Goal: Information Seeking & Learning: Find specific fact

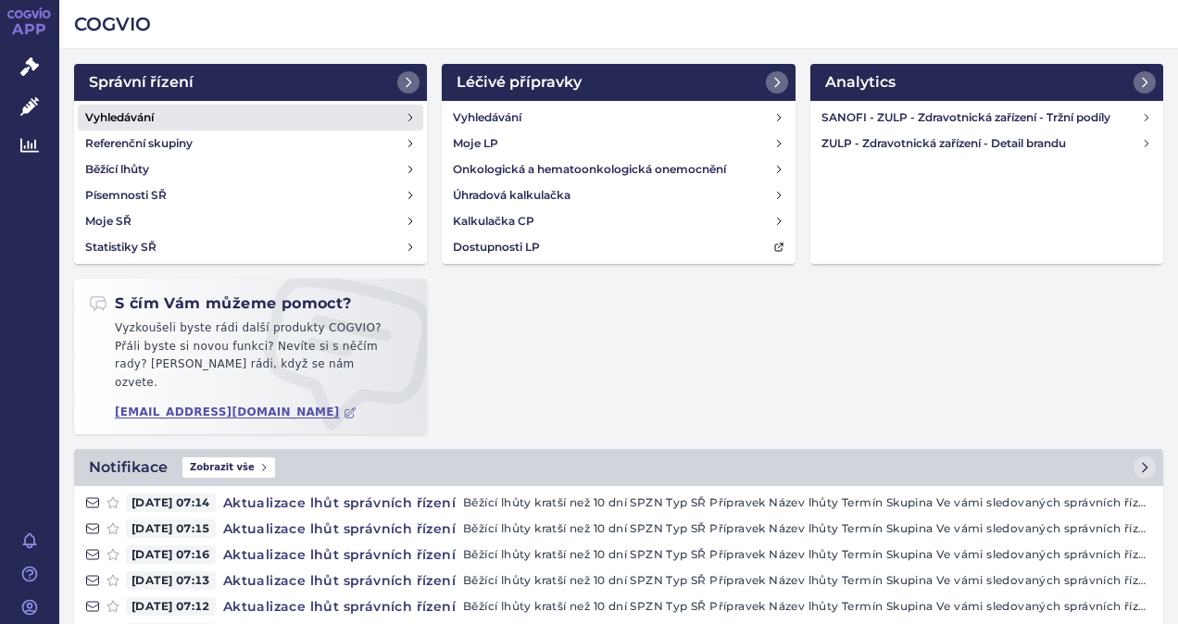
click at [146, 115] on h4 "Vyhledávání" at bounding box center [119, 117] width 69 height 19
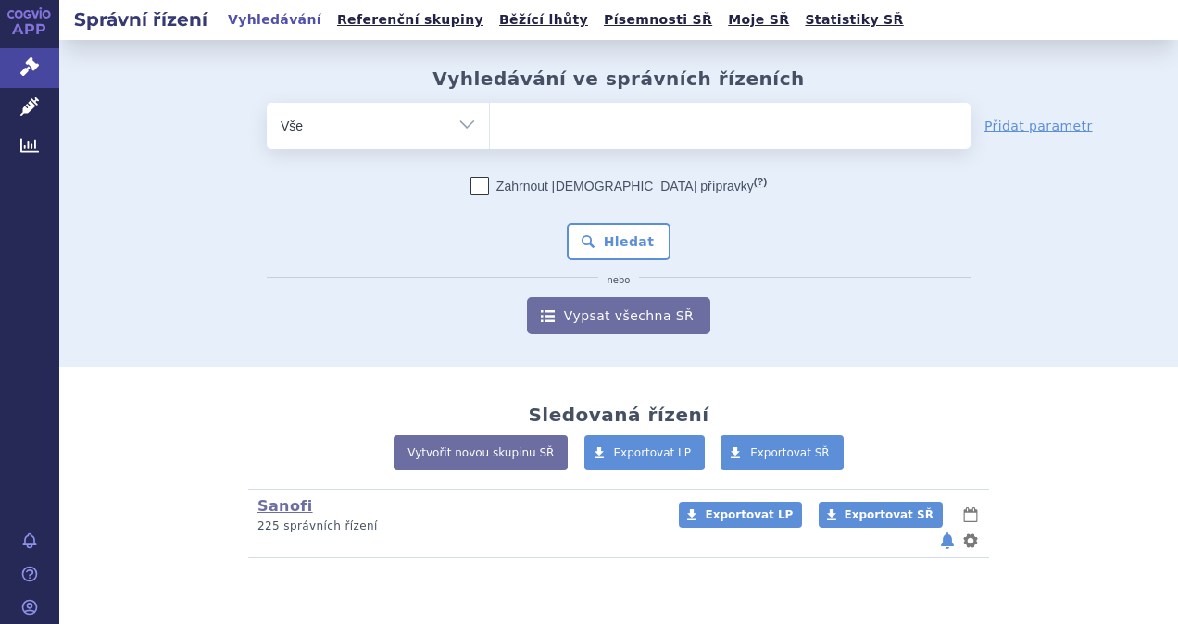
click at [604, 123] on ul at bounding box center [730, 122] width 481 height 39
click at [490, 123] on select at bounding box center [489, 125] width 1 height 46
type input "ze"
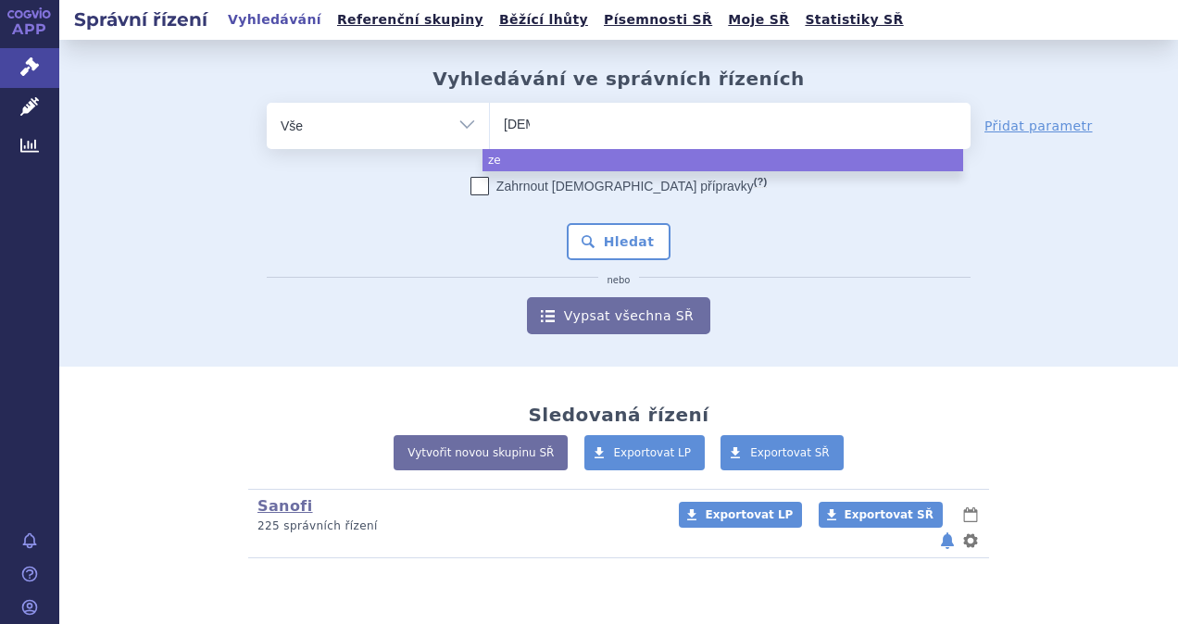
type input "zenon"
type input "zenon ne"
type input "zenon neo"
select select "zenon neo"
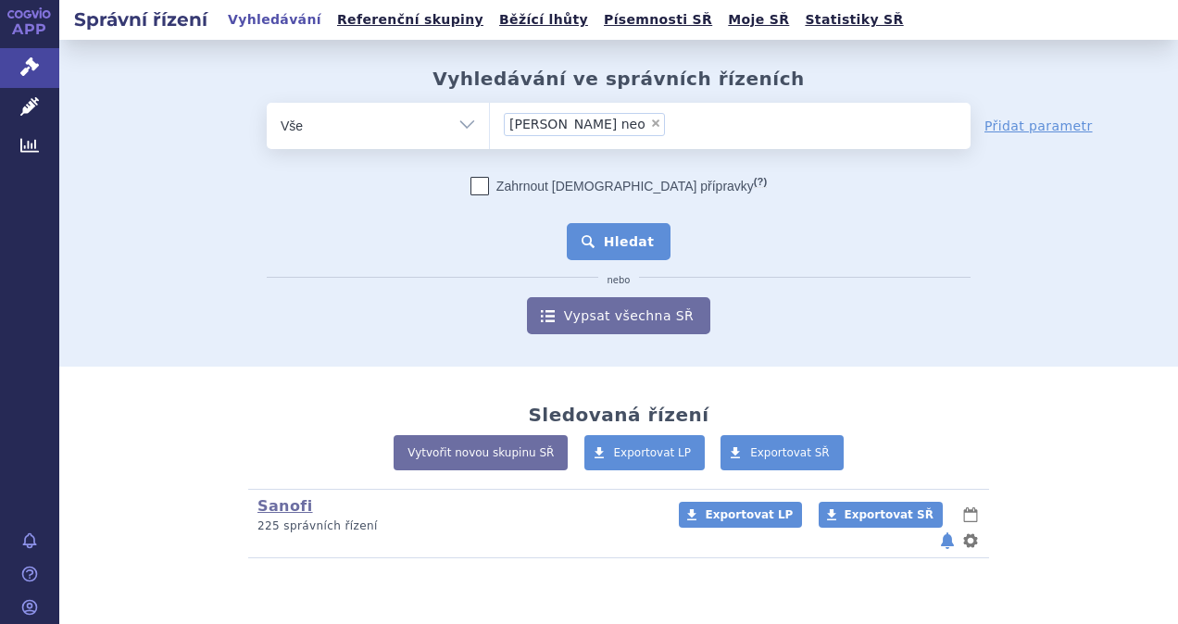
click at [639, 245] on button "Hledat" at bounding box center [619, 241] width 105 height 37
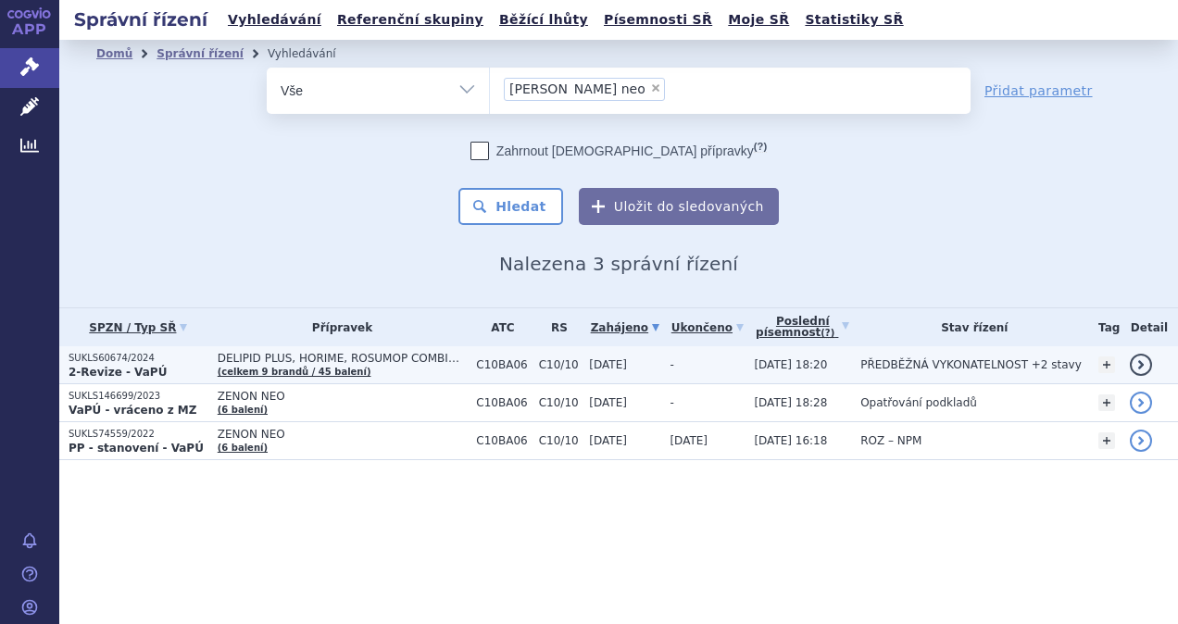
click at [1142, 367] on link "detail" at bounding box center [1141, 365] width 22 height 22
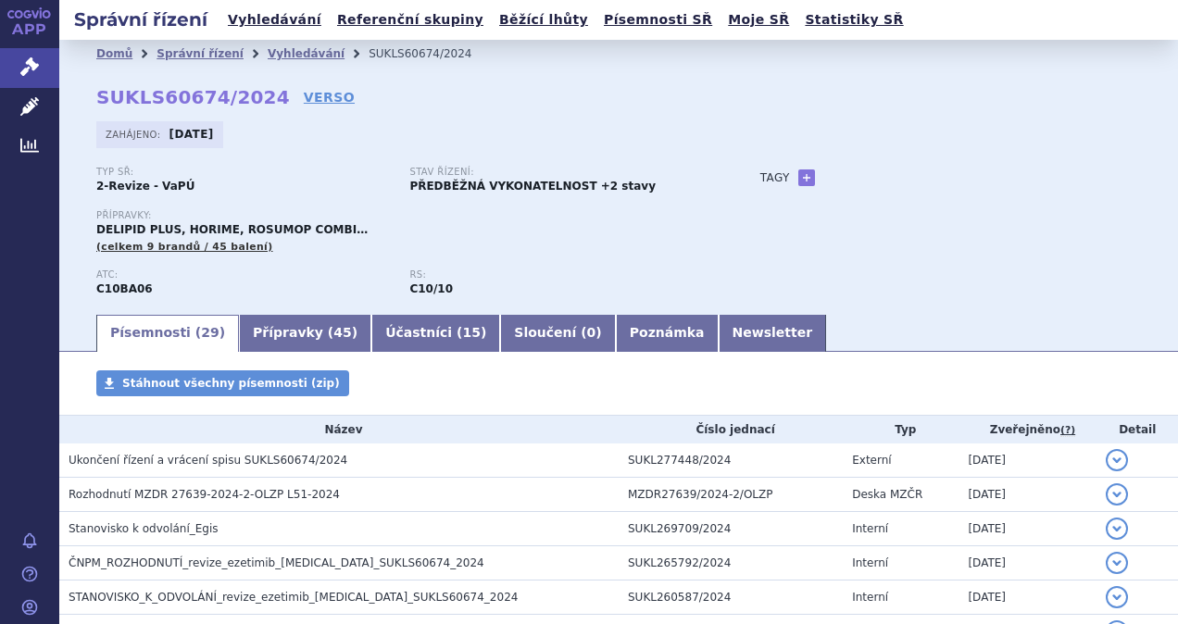
scroll to position [278, 0]
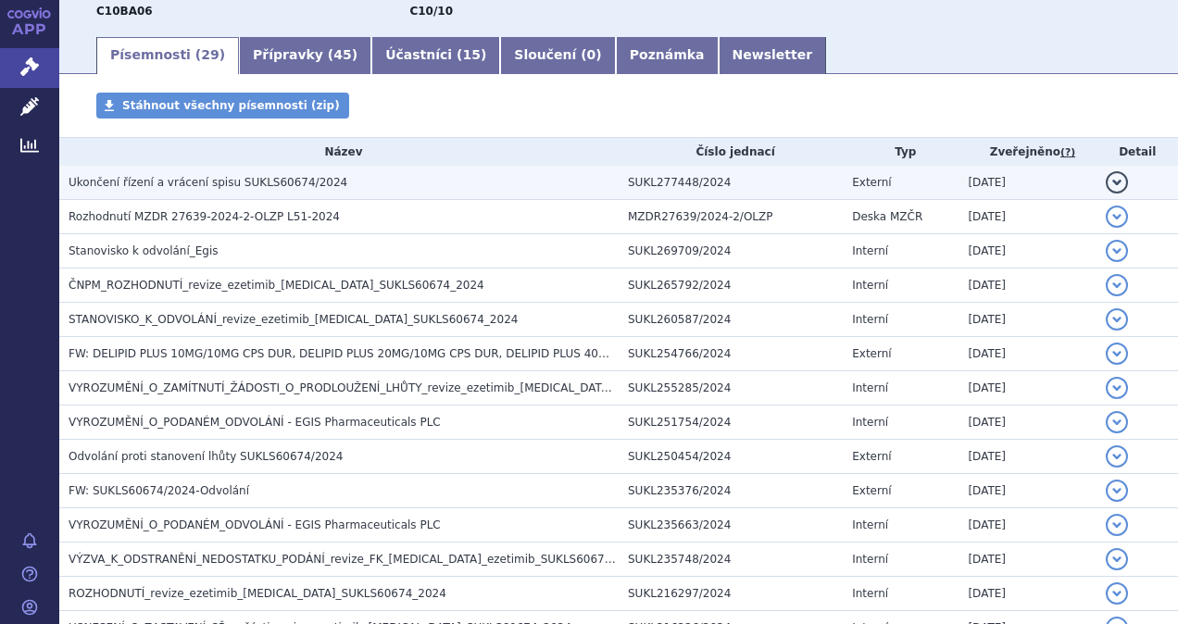
click at [1110, 187] on button "detail" at bounding box center [1117, 182] width 22 height 22
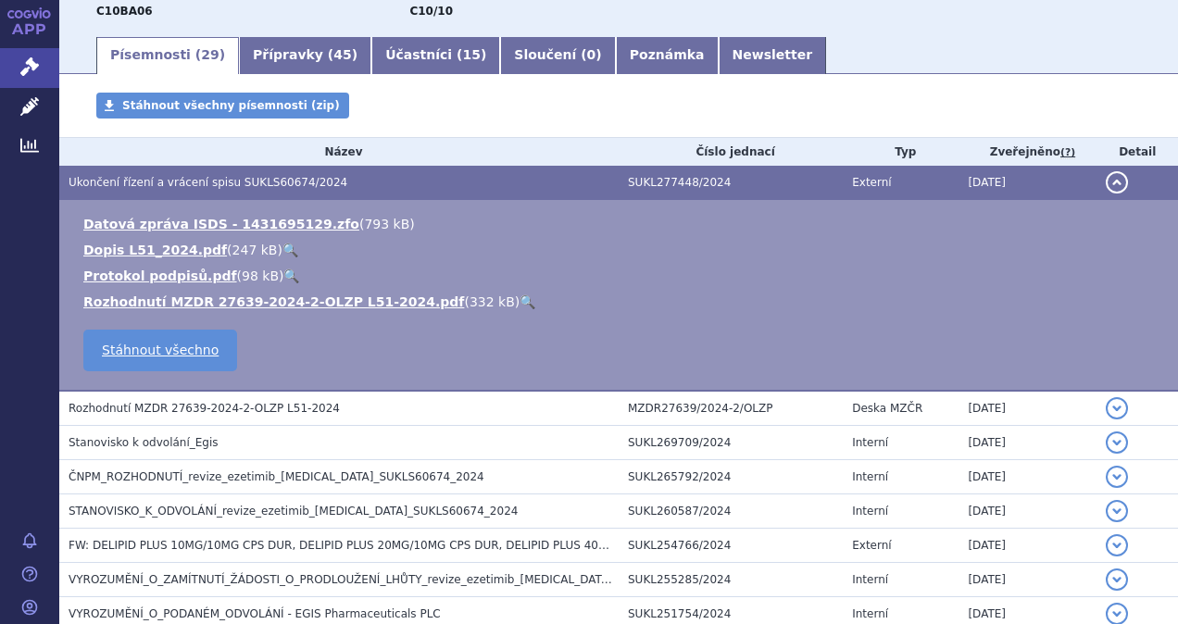
click at [283, 249] on link "🔍" at bounding box center [291, 250] width 16 height 15
click at [283, 252] on link "🔍" at bounding box center [291, 250] width 16 height 15
click at [283, 274] on link "🔍" at bounding box center [291, 276] width 16 height 15
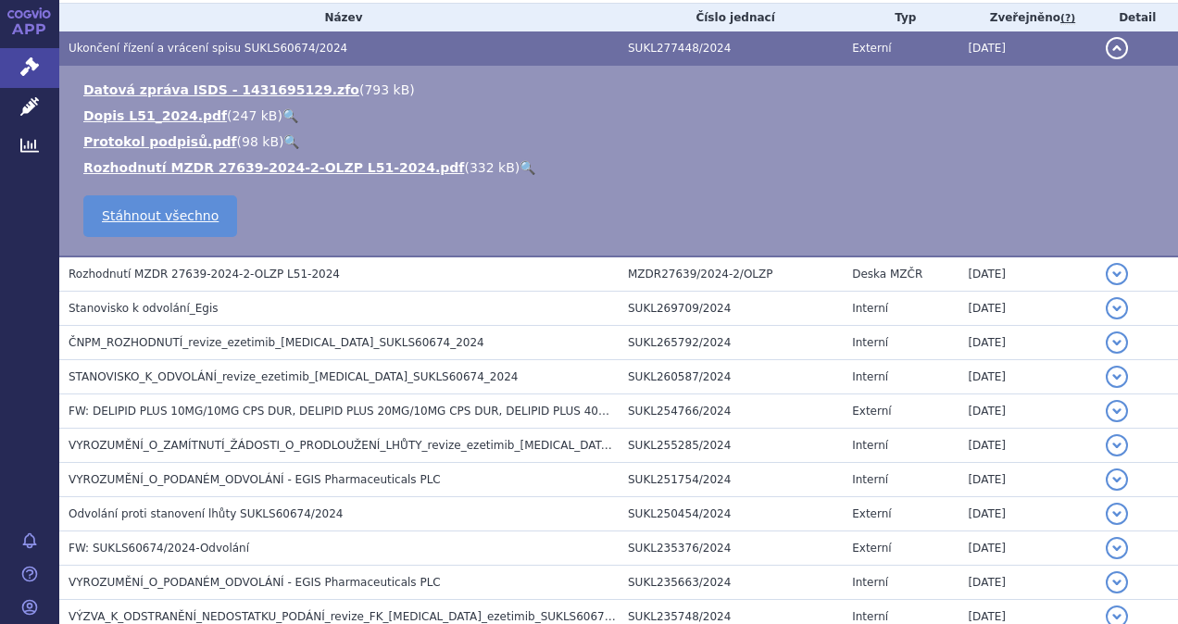
scroll to position [556, 0]
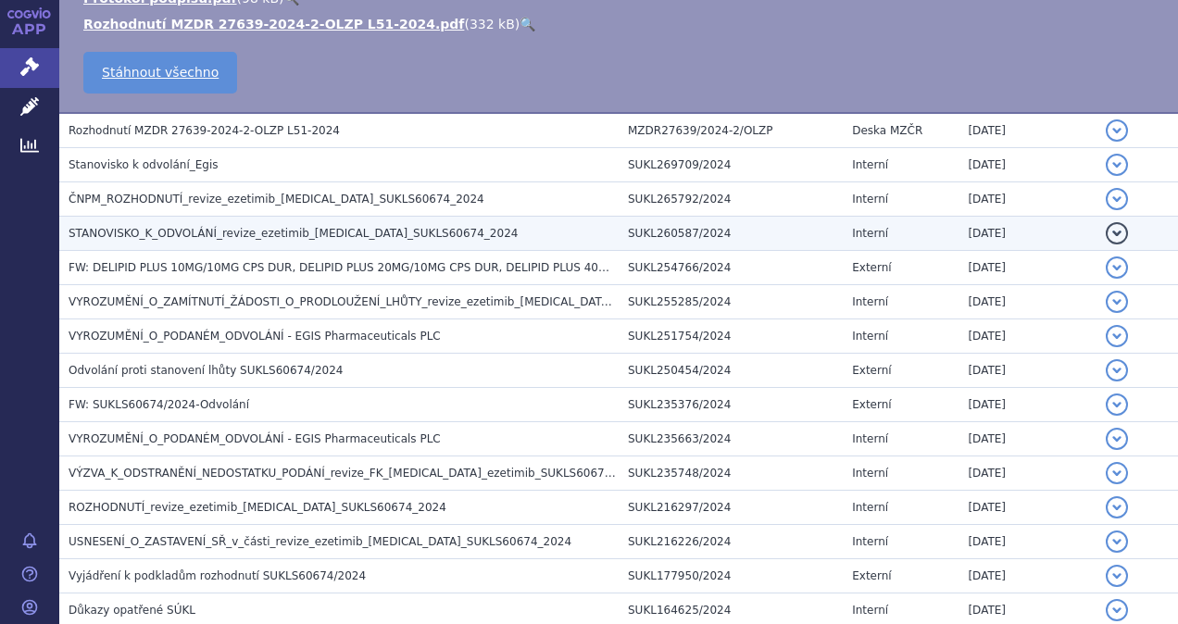
click at [1106, 239] on button "detail" at bounding box center [1117, 233] width 22 height 22
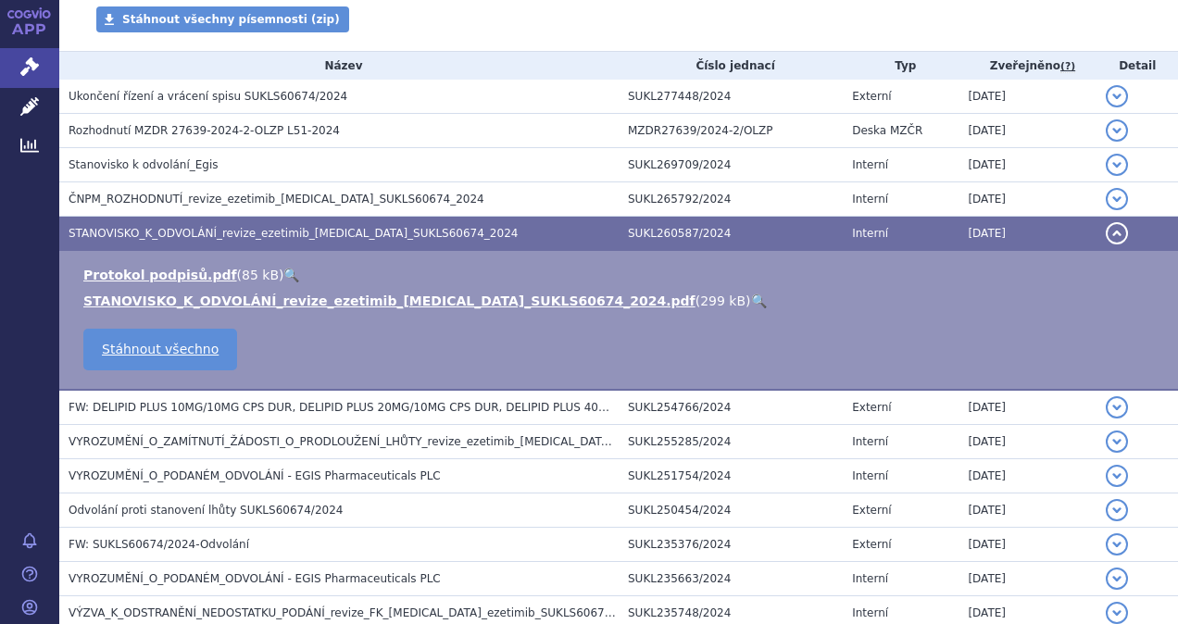
click at [751, 297] on link "🔍" at bounding box center [759, 301] width 16 height 15
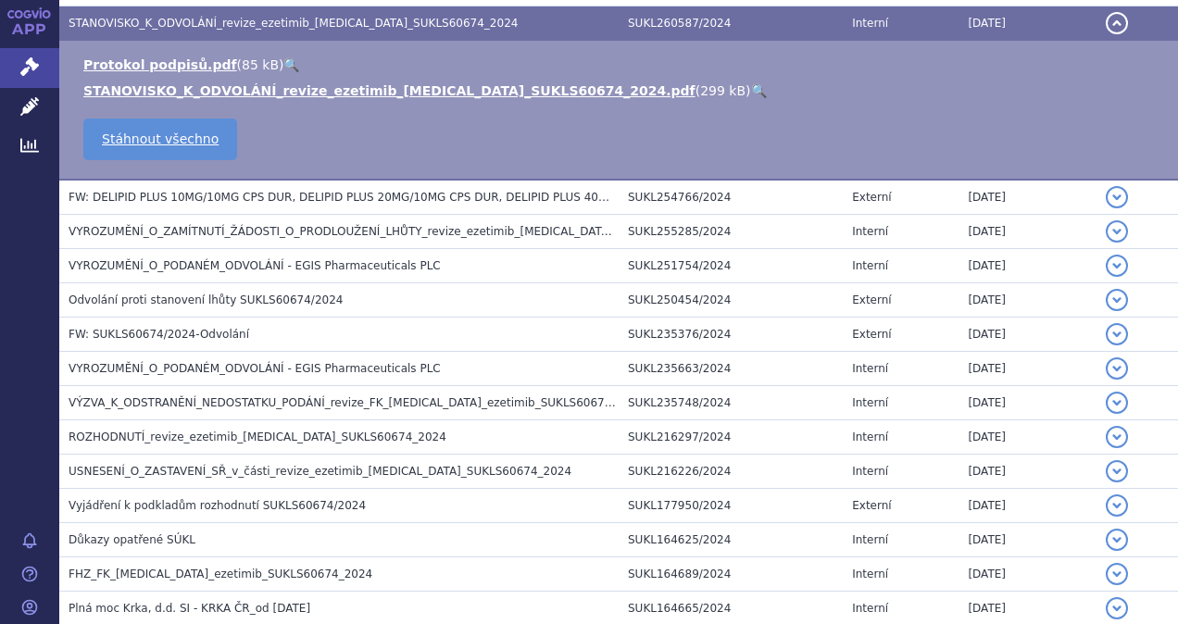
scroll to position [580, 0]
